Goal: Information Seeking & Learning: Learn about a topic

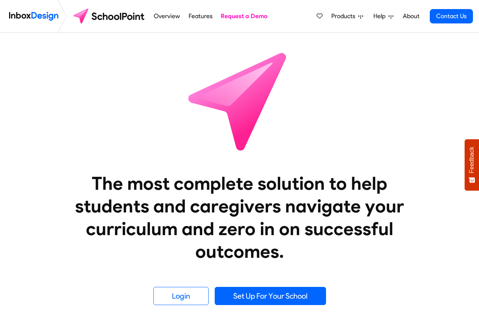
click at [99, 7] on img at bounding box center [110, 16] width 80 height 18
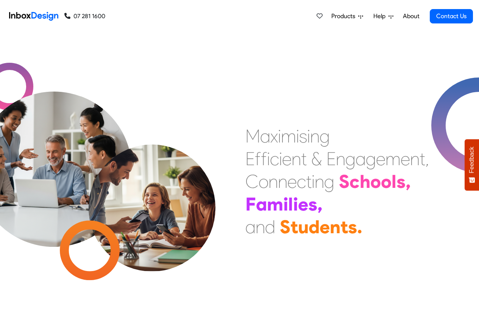
click at [411, 16] on link "About" at bounding box center [410, 16] width 21 height 15
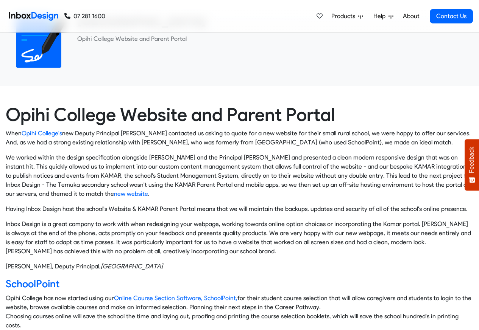
scroll to position [227, 0]
